Goal: Task Accomplishment & Management: Manage account settings

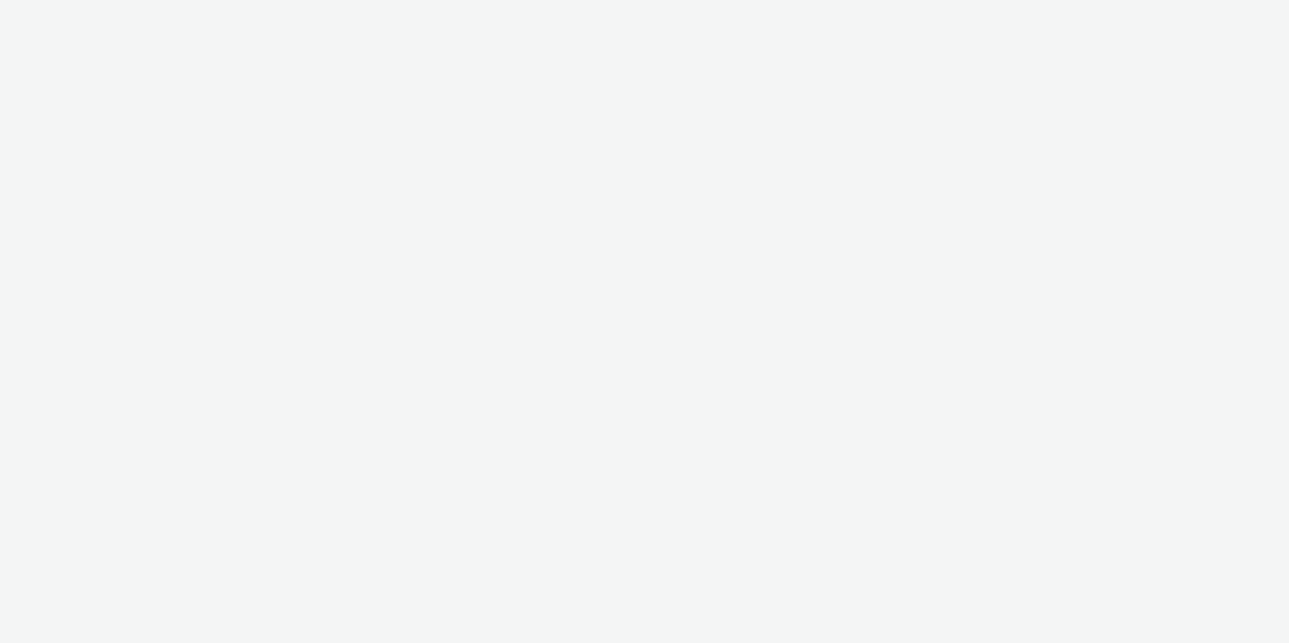
select select "d57a0b46-ef33-4938-977b-e6d07593e41f"
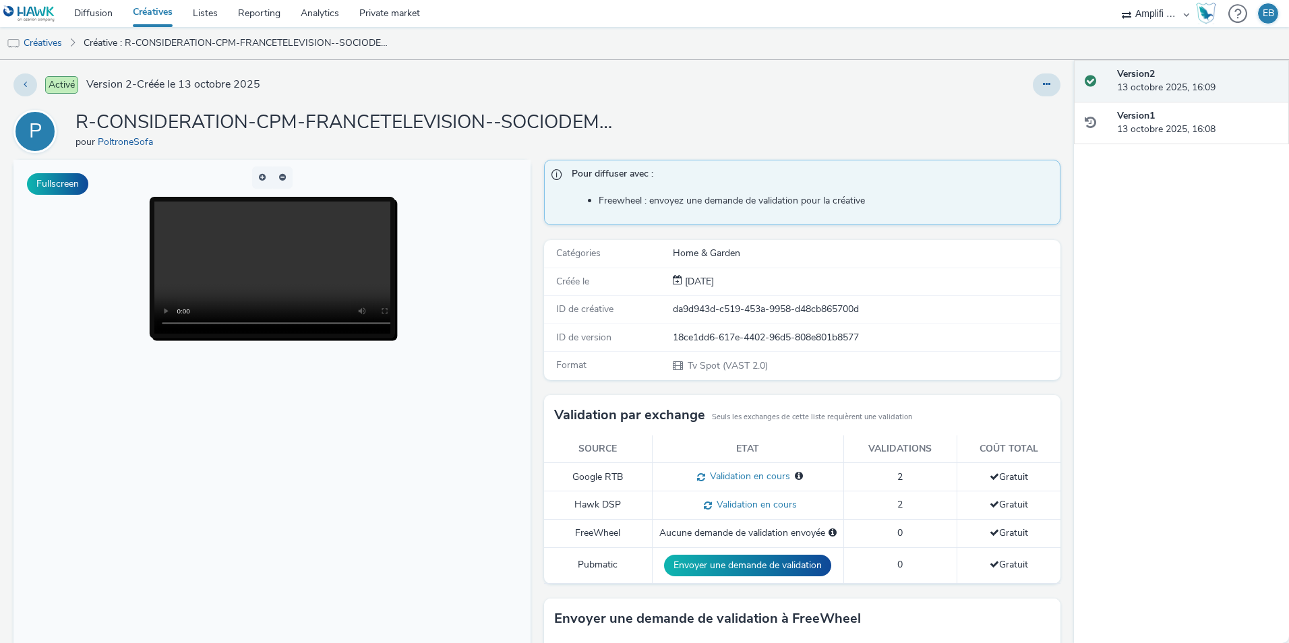
click at [277, 270] on video at bounding box center [286, 268] width 264 height 132
click at [372, 288] on div at bounding box center [272, 268] width 236 height 132
click at [309, 173] on p-buttongroup at bounding box center [271, 178] width 517 height 22
click at [1058, 92] on div "Activé Version 2 - Créée le 13 octobre 2025 P R-CONSIDERATION-CPM-FRANCETELEVIS…" at bounding box center [537, 351] width 1074 height 583
click at [1043, 83] on icon at bounding box center [1046, 84] width 7 height 9
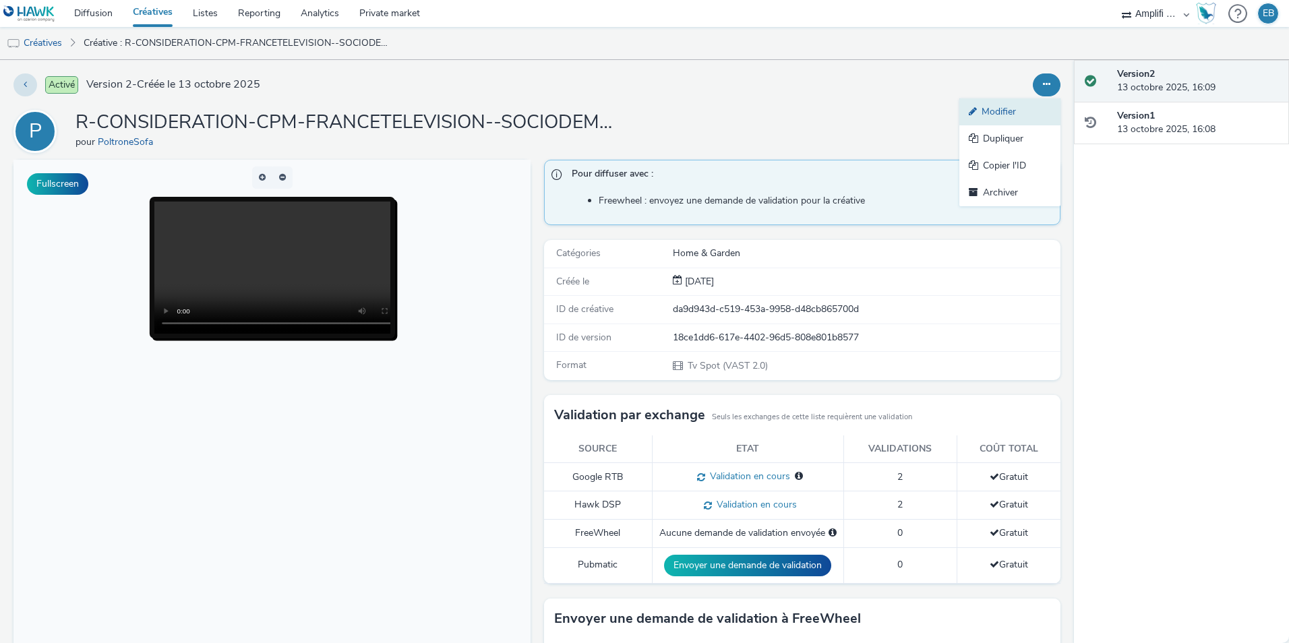
click at [1030, 107] on link "Modifier" at bounding box center [1009, 111] width 101 height 27
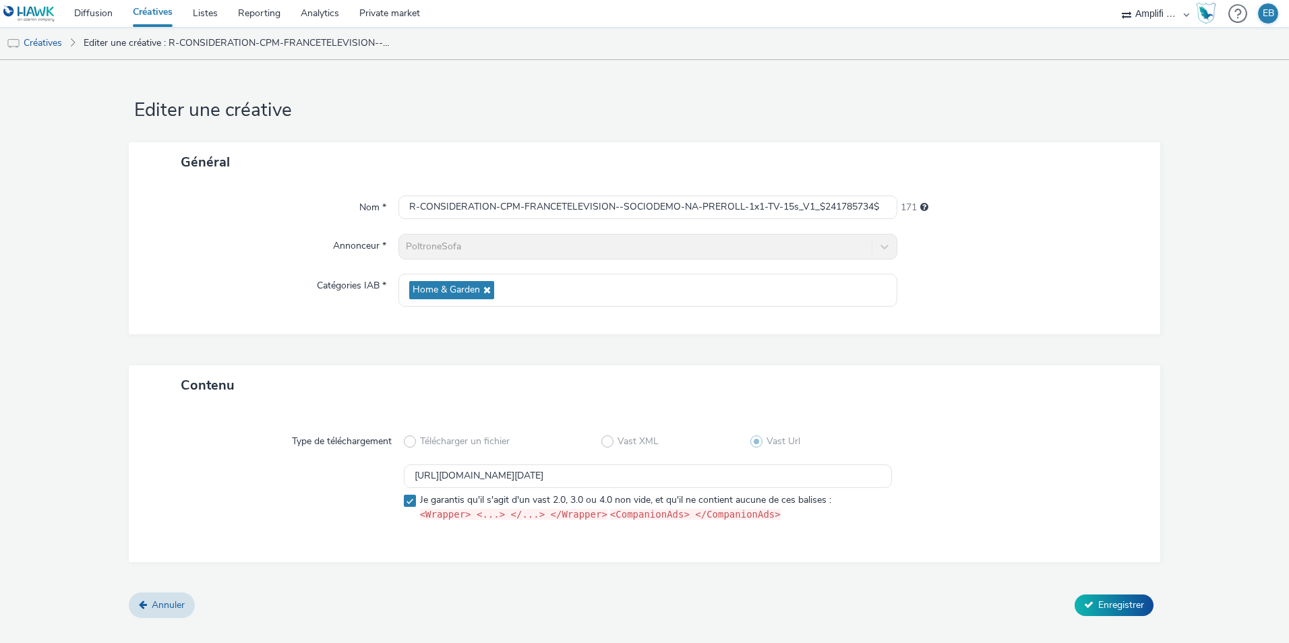
click at [132, 614] on div "Annuler Enregistrer" at bounding box center [645, 605] width 1032 height 24
click at [146, 603] on icon at bounding box center [143, 604] width 8 height 9
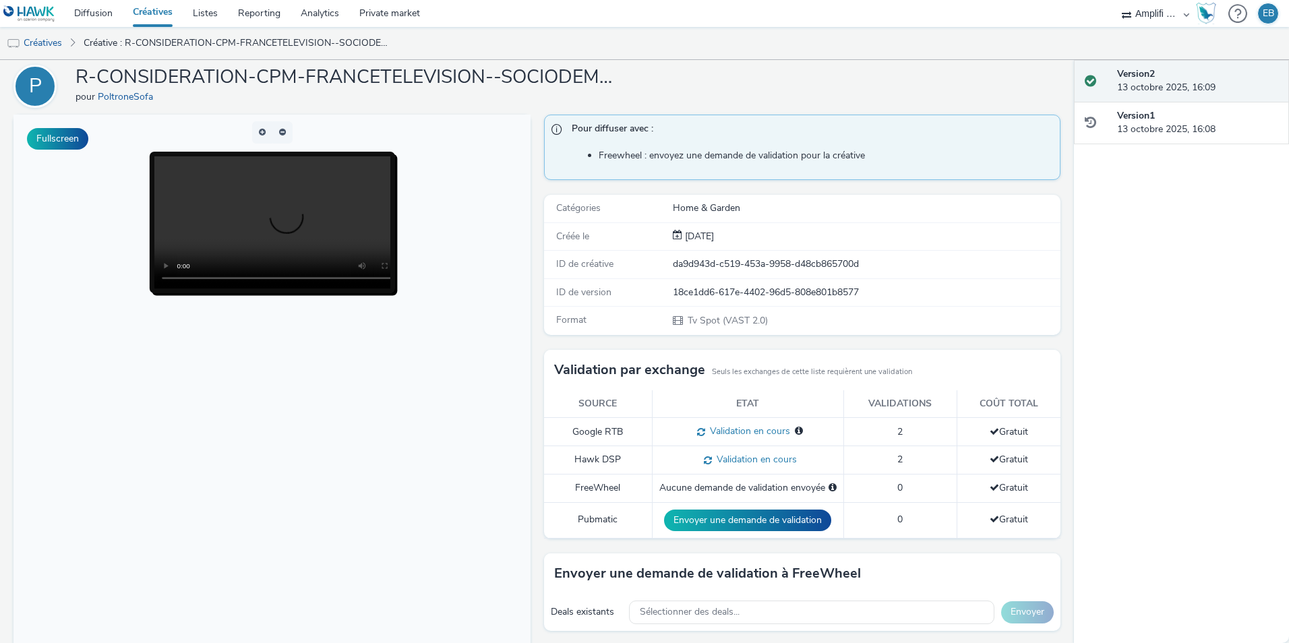
scroll to position [180, 0]
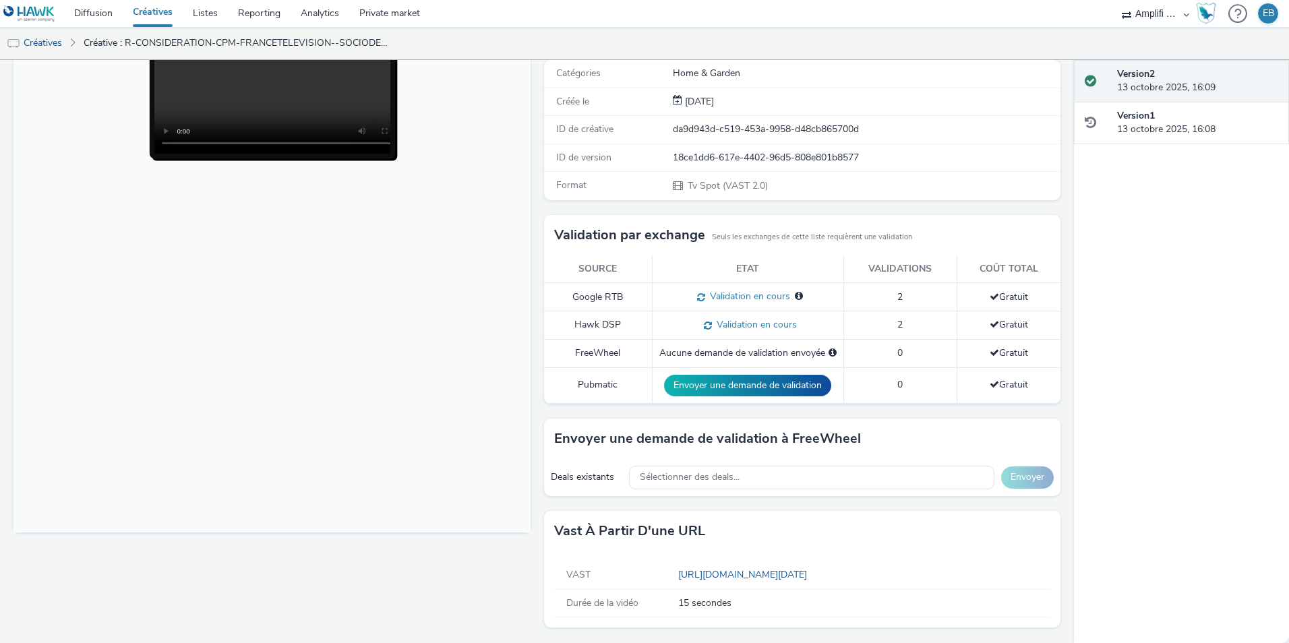
click at [759, 561] on div "VAST https://videos-pub.ftv-publicite.fr/media/creations/69900/51723/dan_poltro…" at bounding box center [802, 590] width 517 height 76
click at [752, 570] on div "VAST https://videos-pub.ftv-publicite.fr/media/creations/69900/51723/dan_poltro…" at bounding box center [802, 576] width 497 height 28
click at [750, 571] on link "https://videos-pub.ftv-publicite.fr/media/creations/69900/51723/dan_poltrone_v1…" at bounding box center [745, 574] width 134 height 13
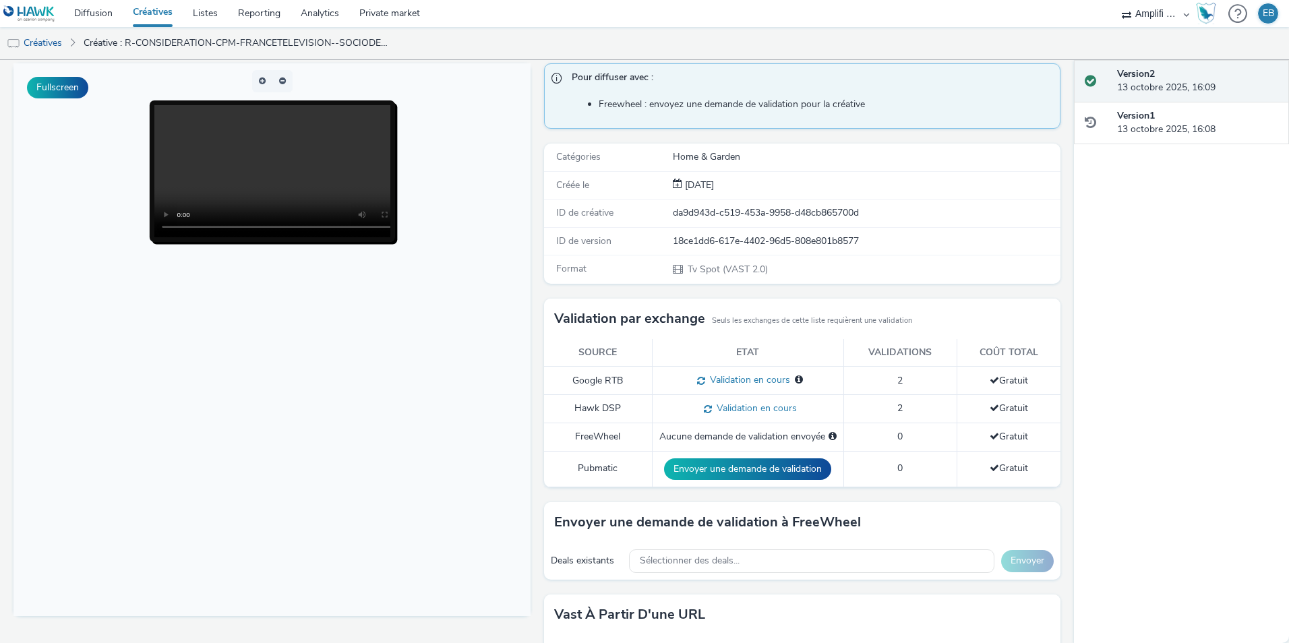
scroll to position [0, 0]
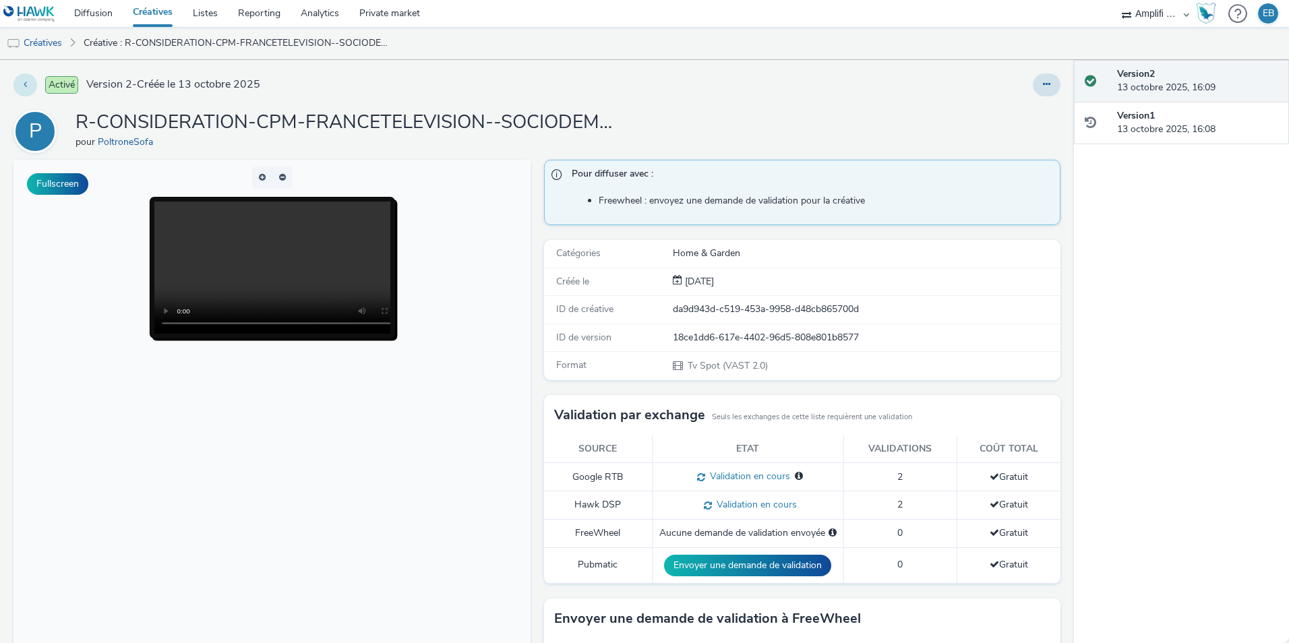
click at [34, 91] on button at bounding box center [25, 84] width 24 height 23
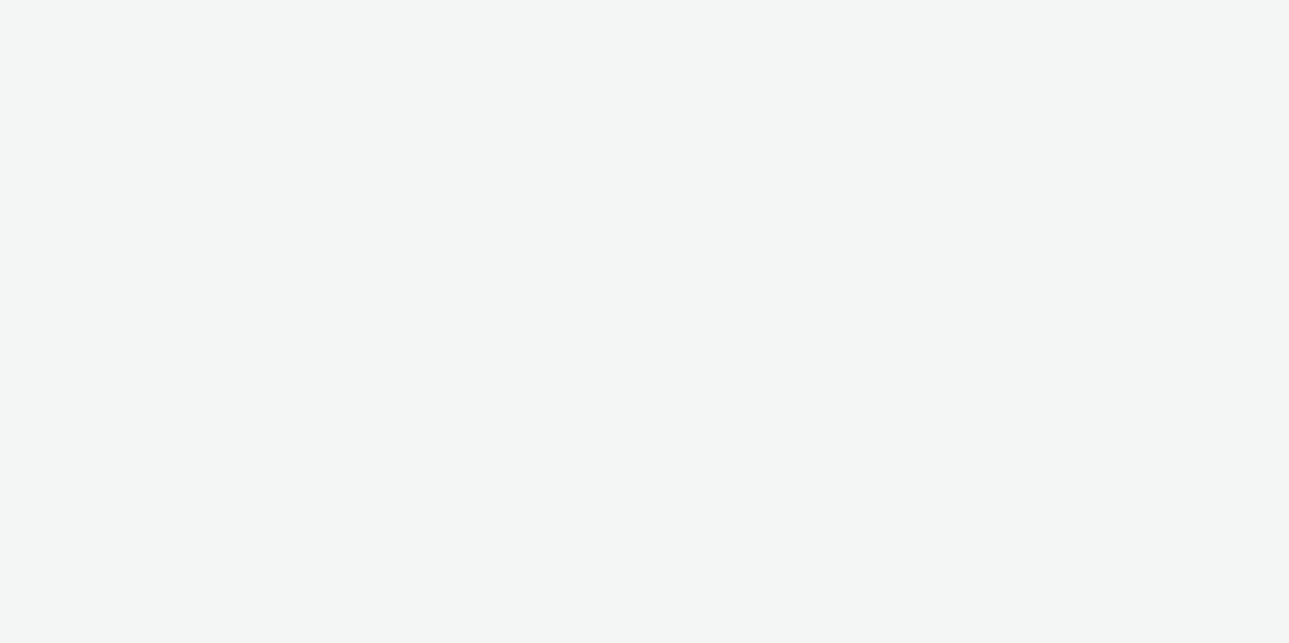
select select "d57a0b46-ef33-4938-977b-e6d07593e41f"
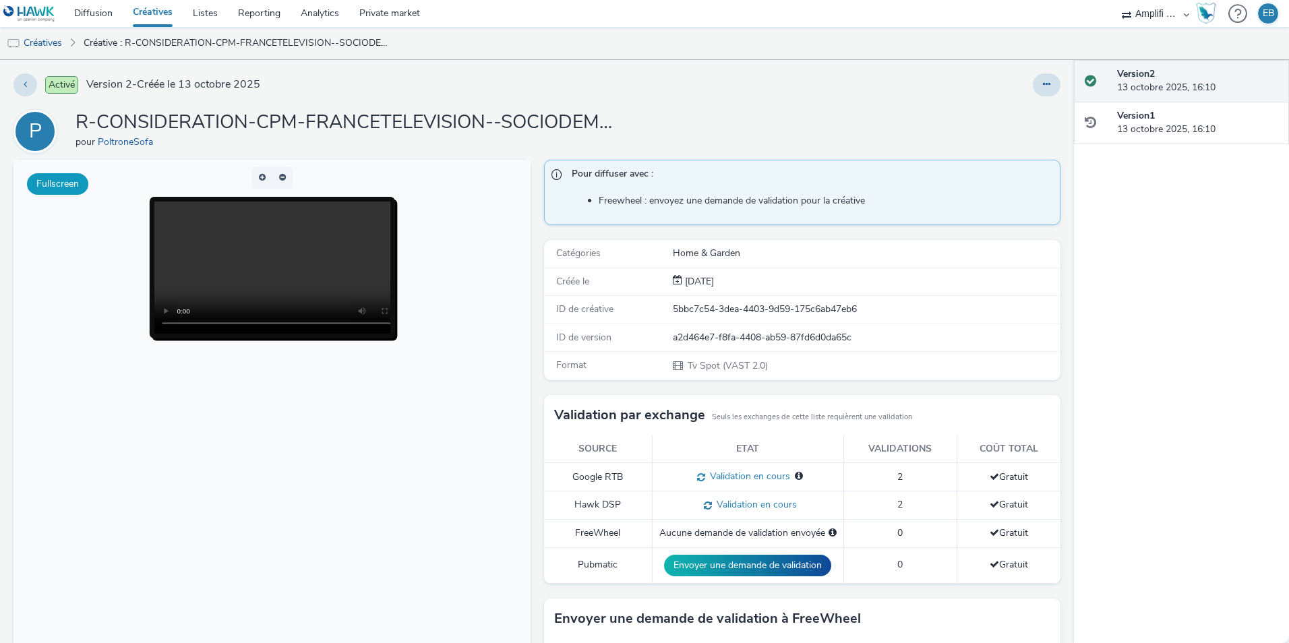
click at [76, 182] on button "Fullscreen" at bounding box center [57, 184] width 61 height 22
click at [51, 44] on link "Créatives" at bounding box center [34, 43] width 69 height 32
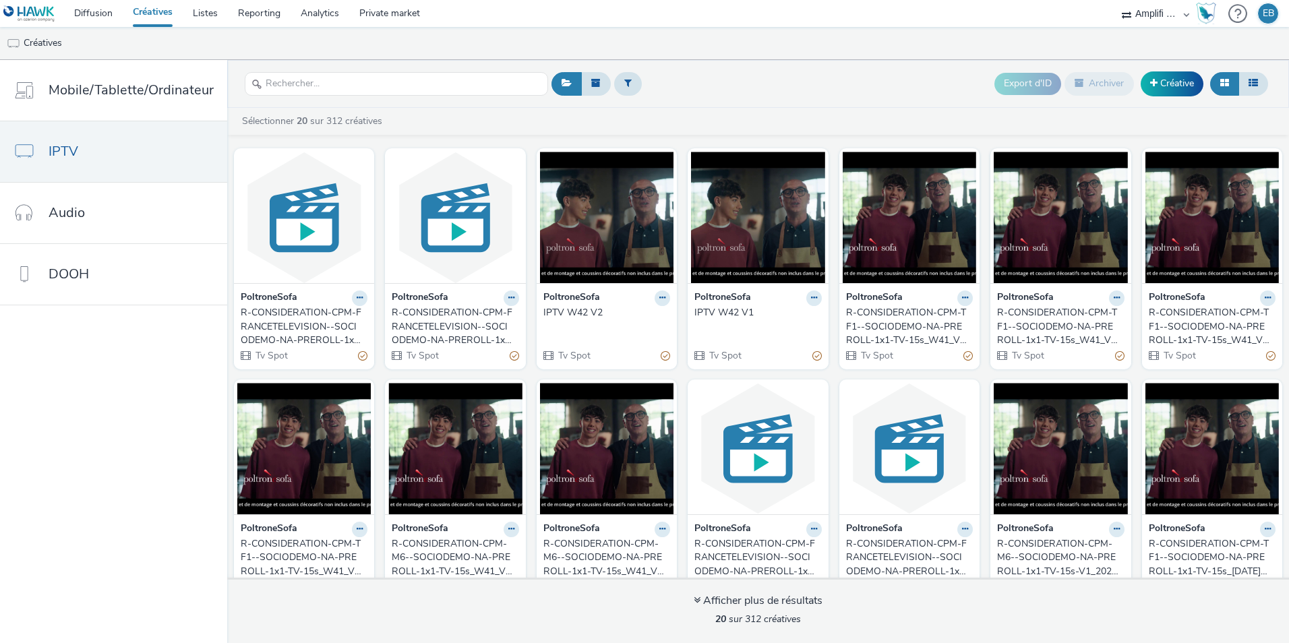
click at [442, 319] on div "R-CONSIDERATION-CPM-FRANCETELEVISION--SOCIODEMO-NA-PREROLL-1x1-TV-15s_V1_$24178…" at bounding box center [452, 326] width 121 height 41
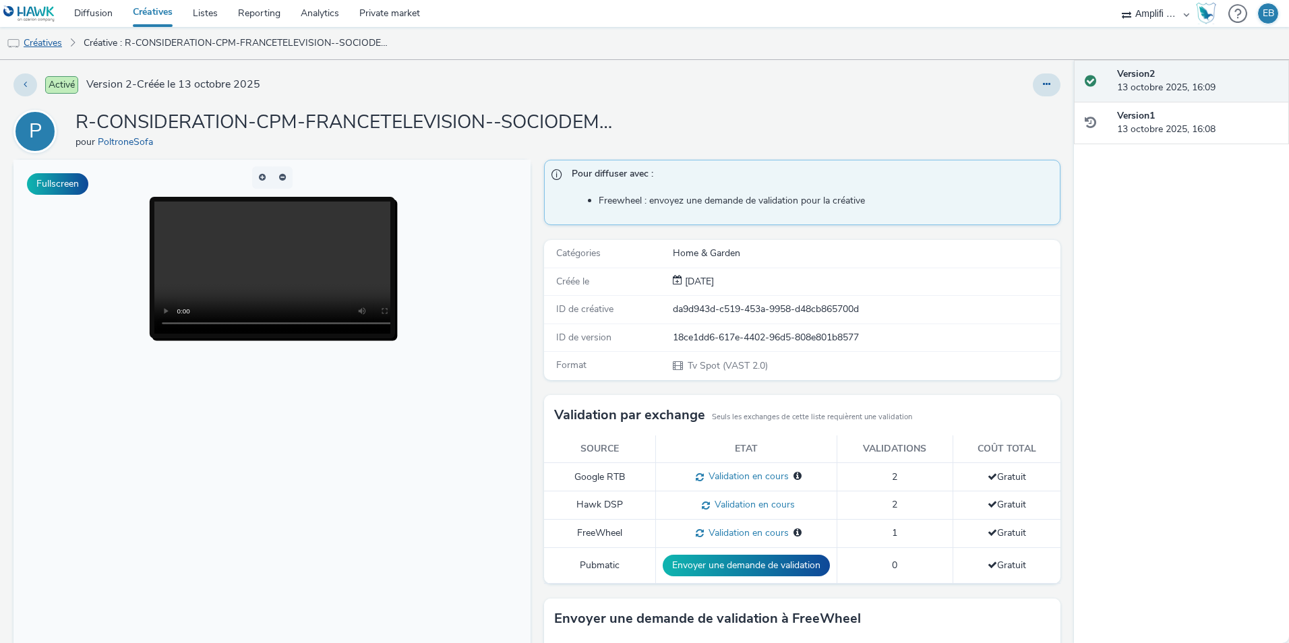
click at [60, 47] on link "Créatives" at bounding box center [34, 43] width 69 height 32
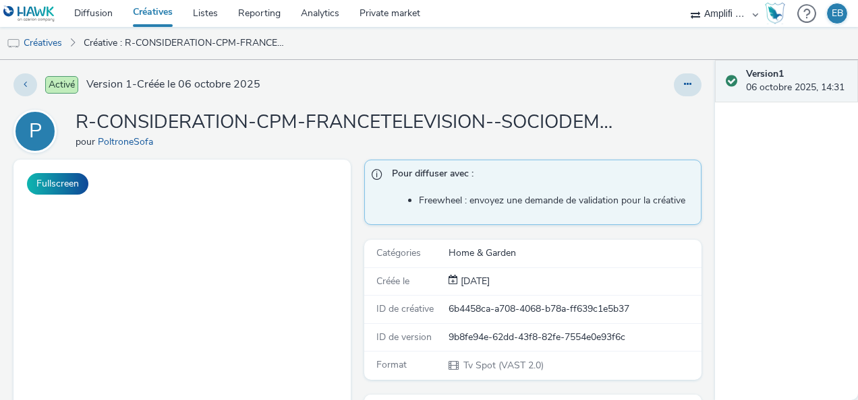
select select "d57a0b46-ef33-4938-977b-e6d07593e41f"
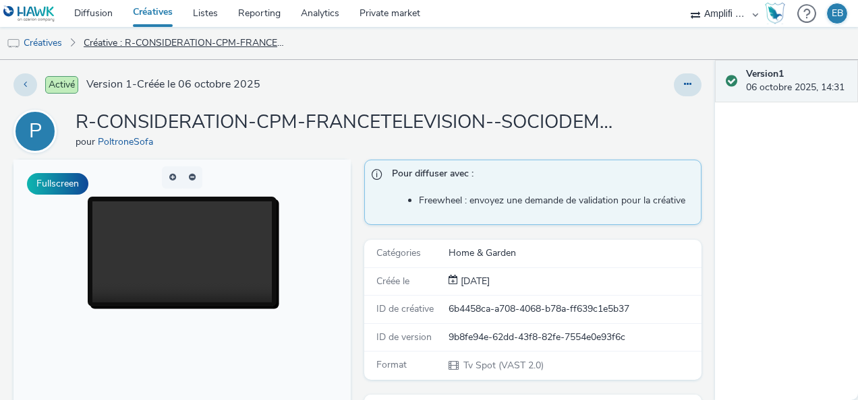
click at [174, 39] on link "Créative : R-CONSIDERATION-CPM-FRANCETELEVISION--SOCIODEMO-NA-PREROLL-1x1-TV-15…" at bounding box center [184, 43] width 214 height 32
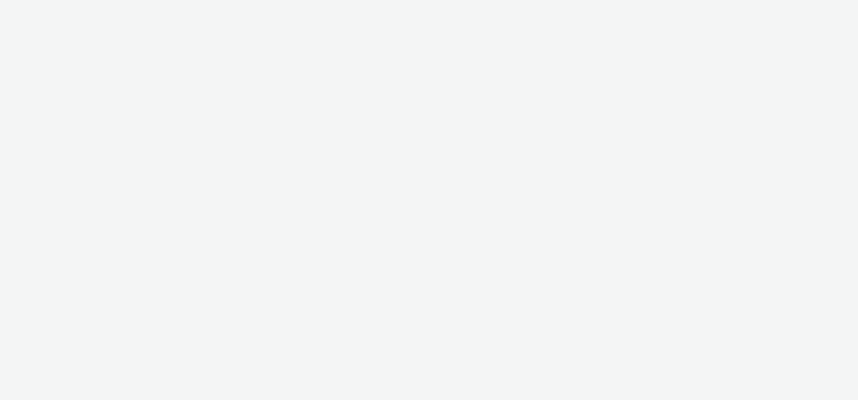
select select "d57a0b46-ef33-4938-977b-e6d07593e41f"
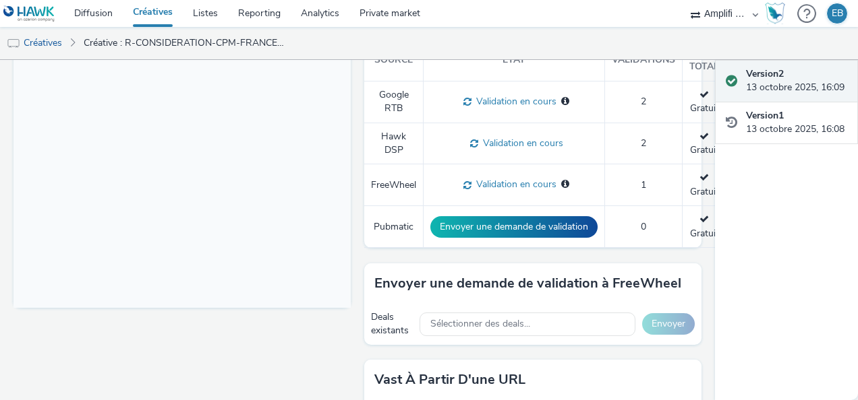
scroll to position [491, 0]
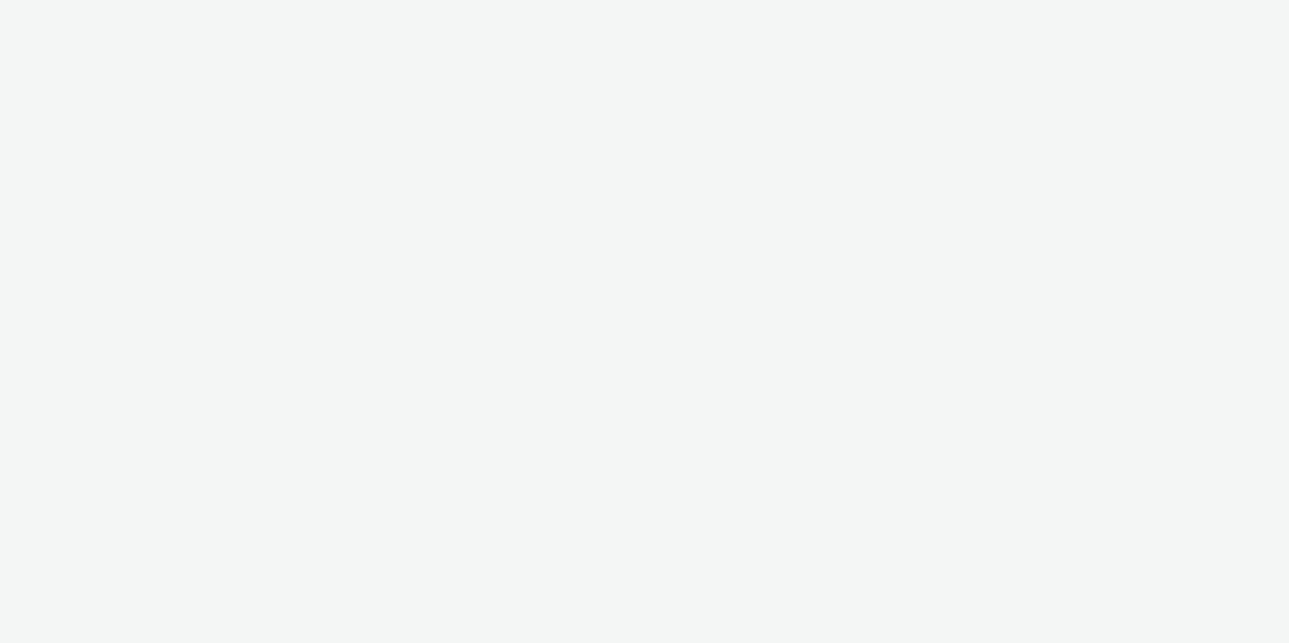
select select "d57a0b46-ef33-4938-977b-e6d07593e41f"
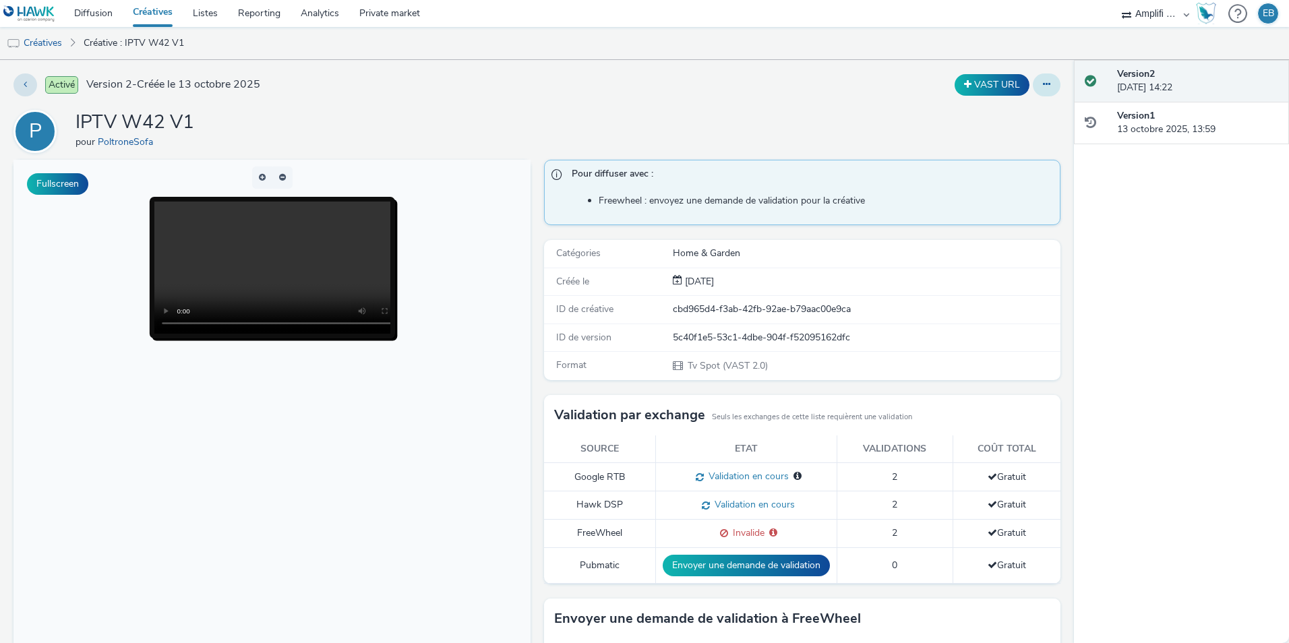
click at [1043, 88] on icon at bounding box center [1046, 84] width 7 height 9
click at [756, 109] on div "Activé Version 2 - Créée le [DATE] VAST URL P IPTV W42 V1 pour PoltroneSofa Ful…" at bounding box center [537, 351] width 1074 height 583
